Goal: Find contact information: Find contact information

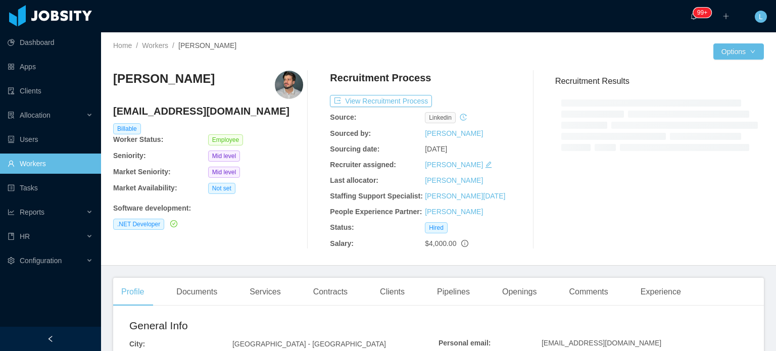
click at [207, 109] on h4 "[EMAIL_ADDRESS][DOMAIN_NAME]" at bounding box center [208, 111] width 190 height 14
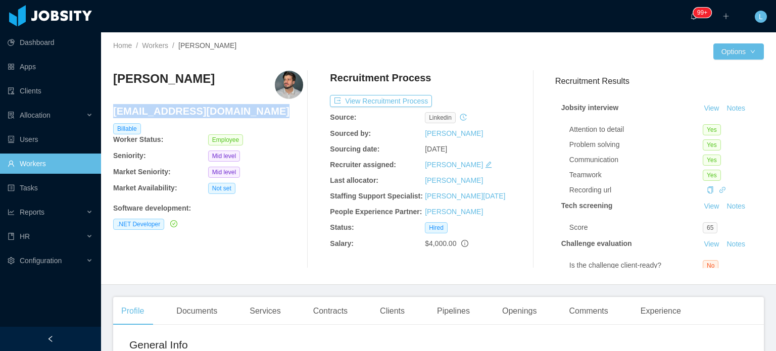
copy h4 "[EMAIL_ADDRESS][DOMAIN_NAME]"
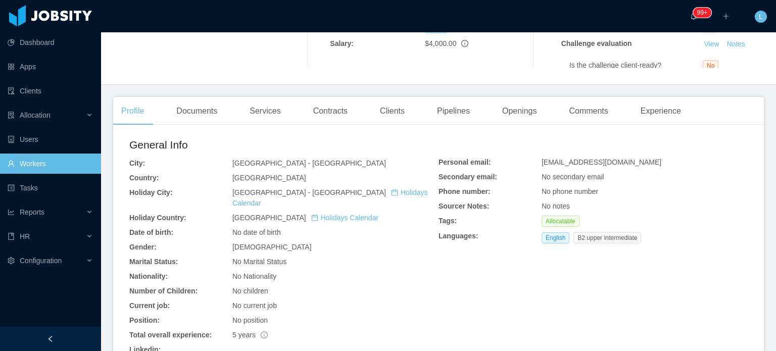
scroll to position [202, 0]
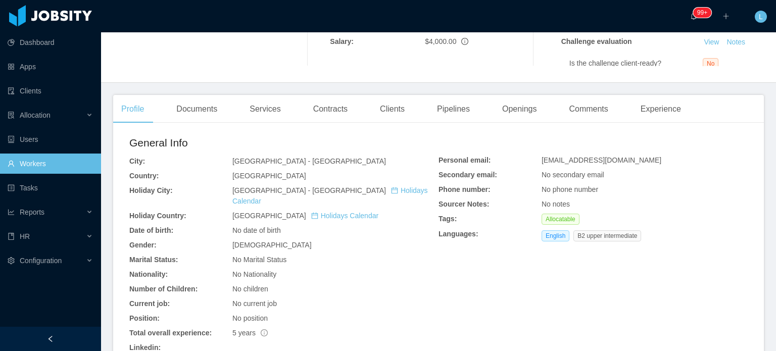
click at [595, 162] on span "[EMAIL_ADDRESS][DOMAIN_NAME]" at bounding box center [601, 160] width 120 height 8
copy span "[EMAIL_ADDRESS][DOMAIN_NAME]"
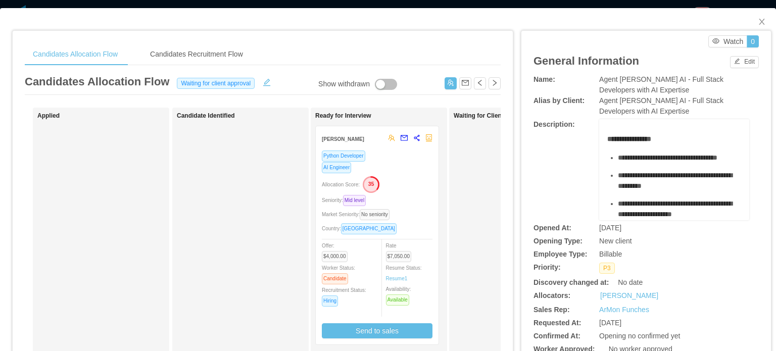
scroll to position [50, 0]
